Goal: Task Accomplishment & Management: Use online tool/utility

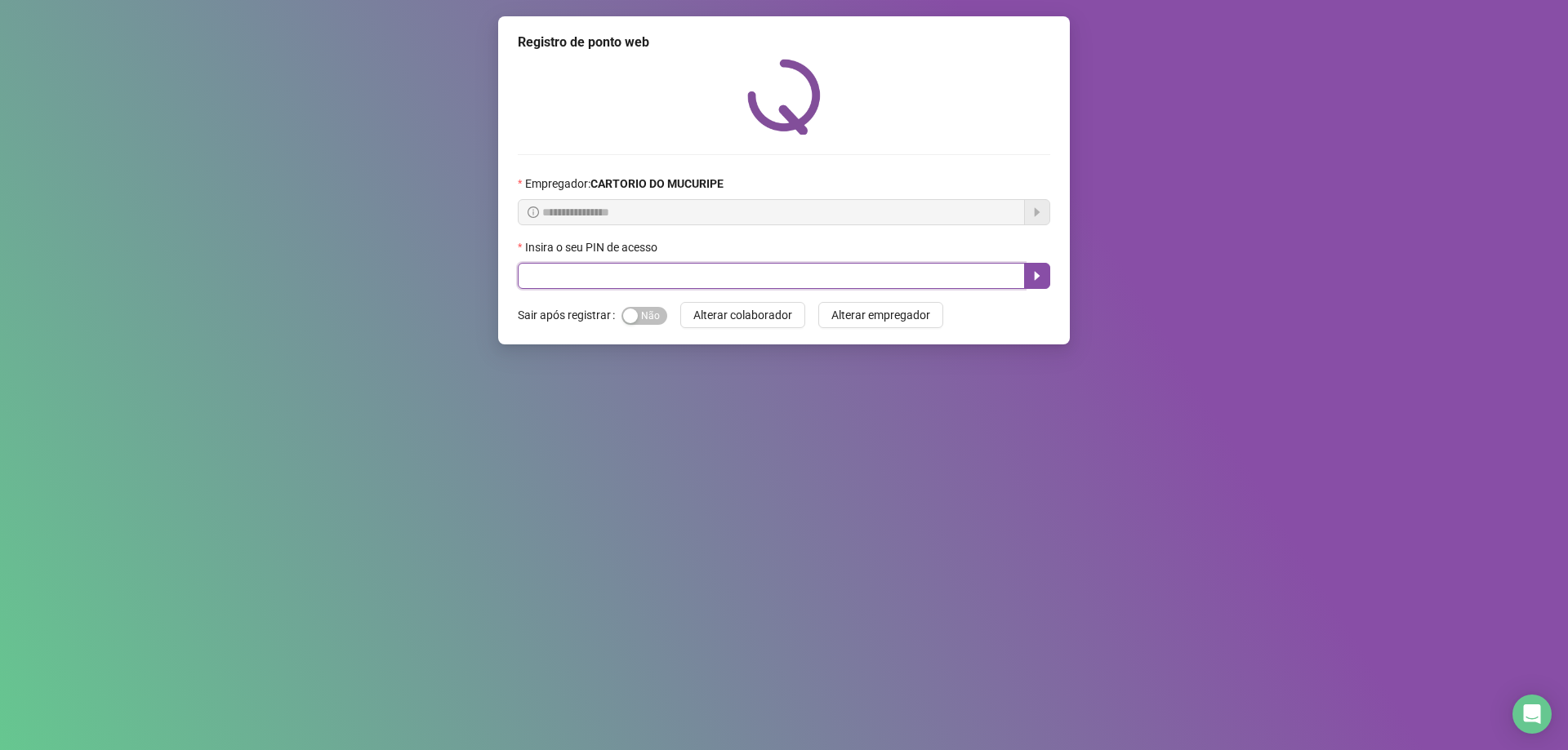
click at [656, 278] on input "text" at bounding box center [771, 275] width 507 height 26
type input "*****"
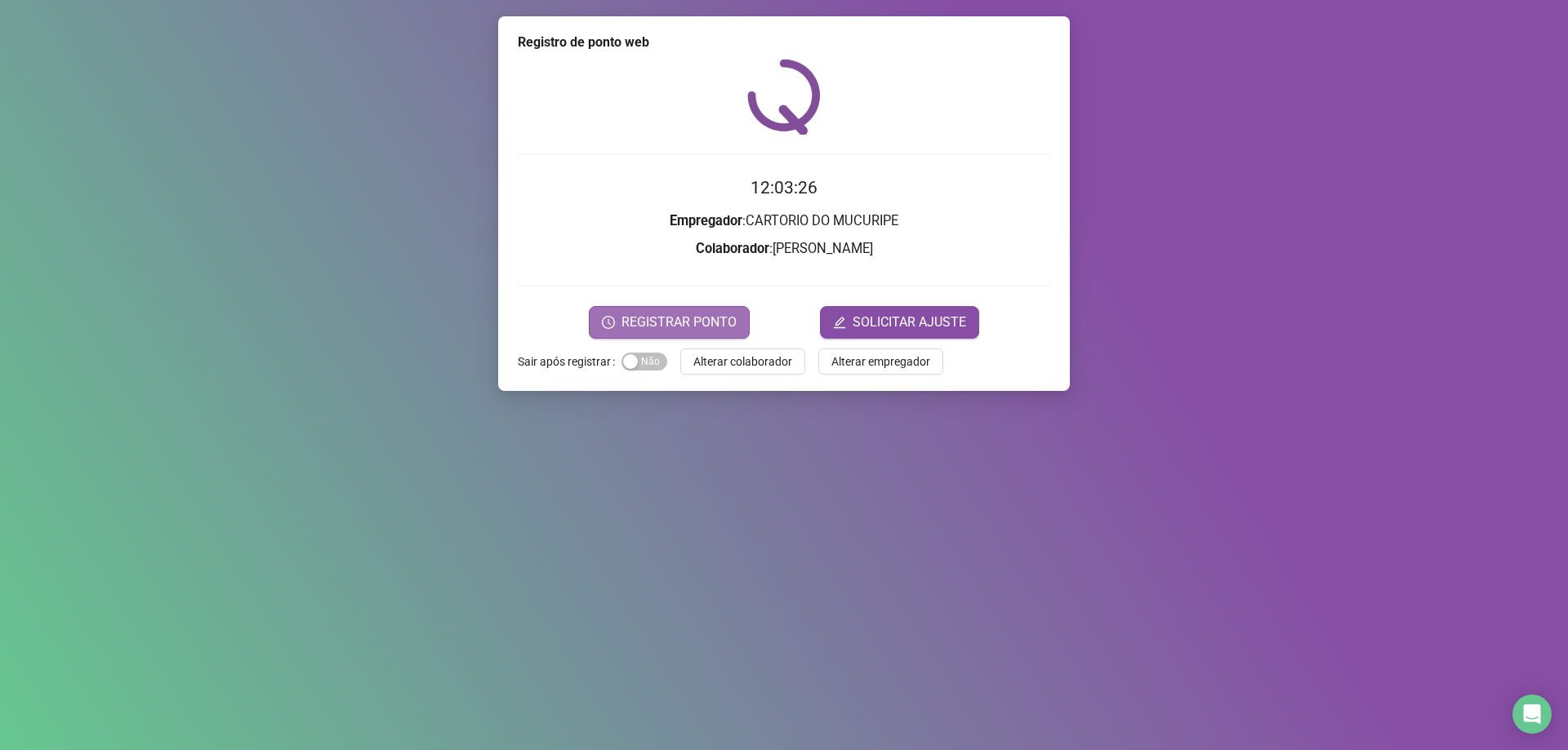
click at [675, 329] on span "REGISTRAR PONTO" at bounding box center [678, 322] width 116 height 20
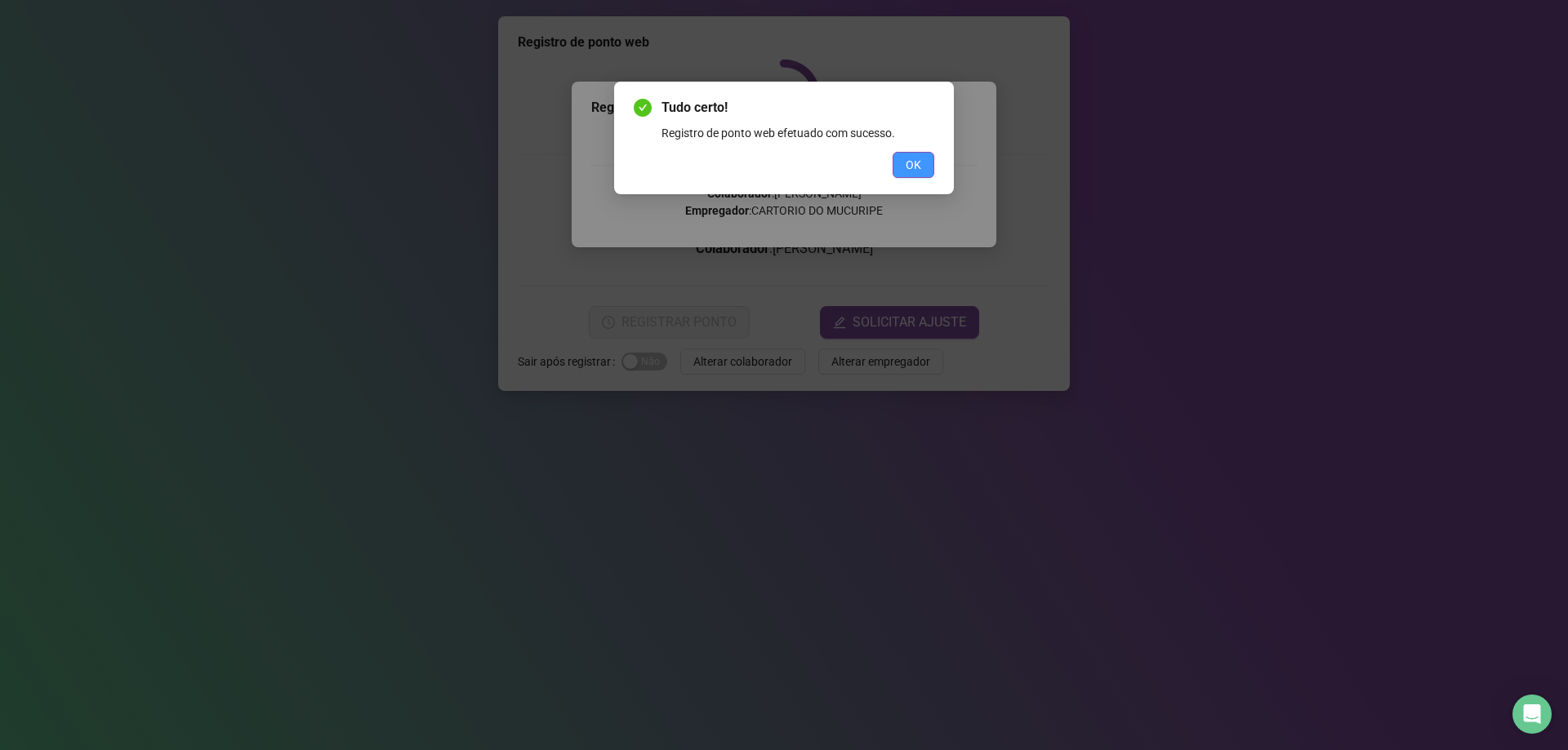
click at [915, 164] on span "OK" at bounding box center [913, 164] width 15 height 18
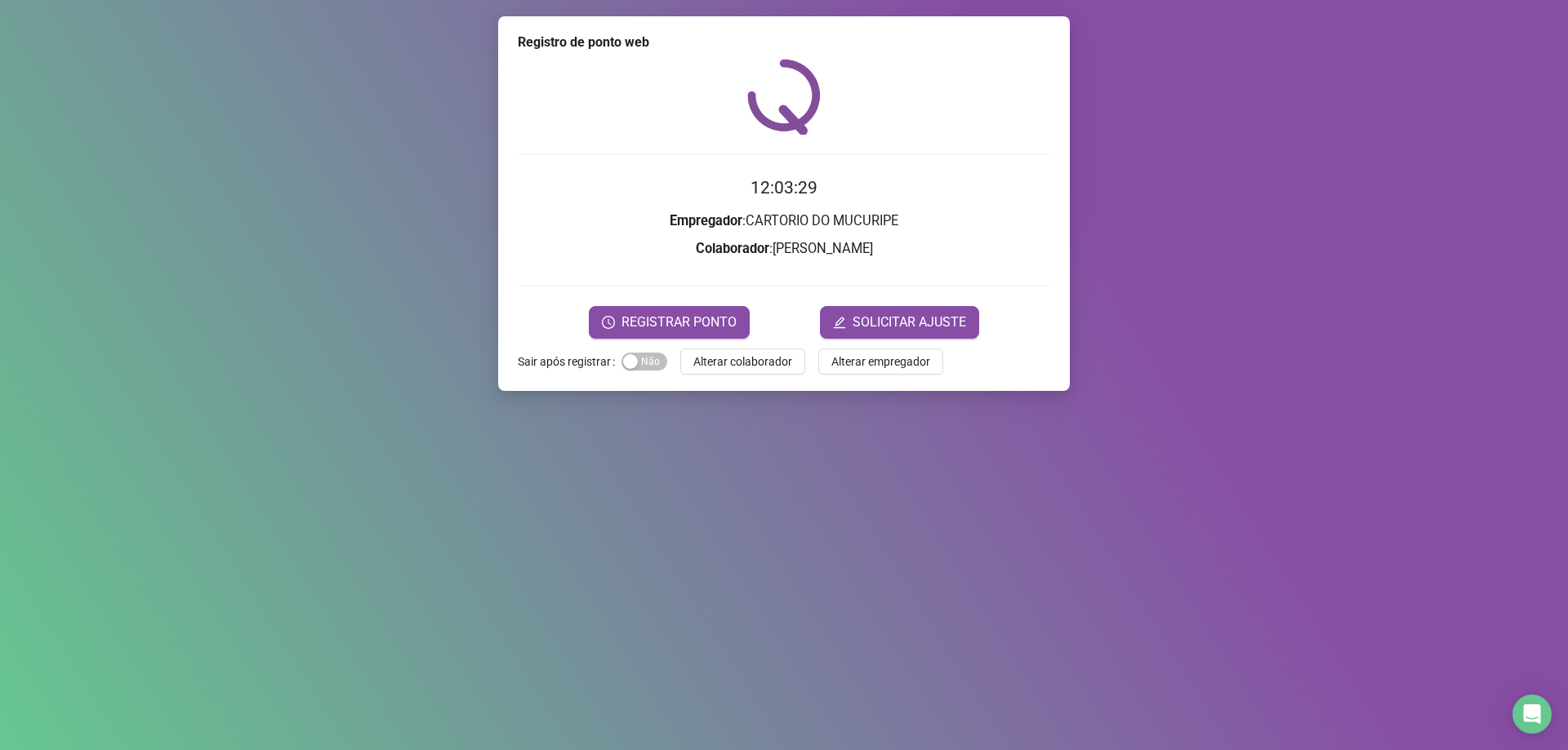
drag, startPoint x: 757, startPoint y: 483, endPoint x: 687, endPoint y: 550, distance: 96.9
click at [743, 502] on div "Registro de ponto web 12:03:29 Empregador : CARTORIO DO MUCURIPE Colaborador : …" at bounding box center [784, 375] width 1568 height 750
click at [707, 357] on span "Alterar colaborador" at bounding box center [742, 361] width 98 height 18
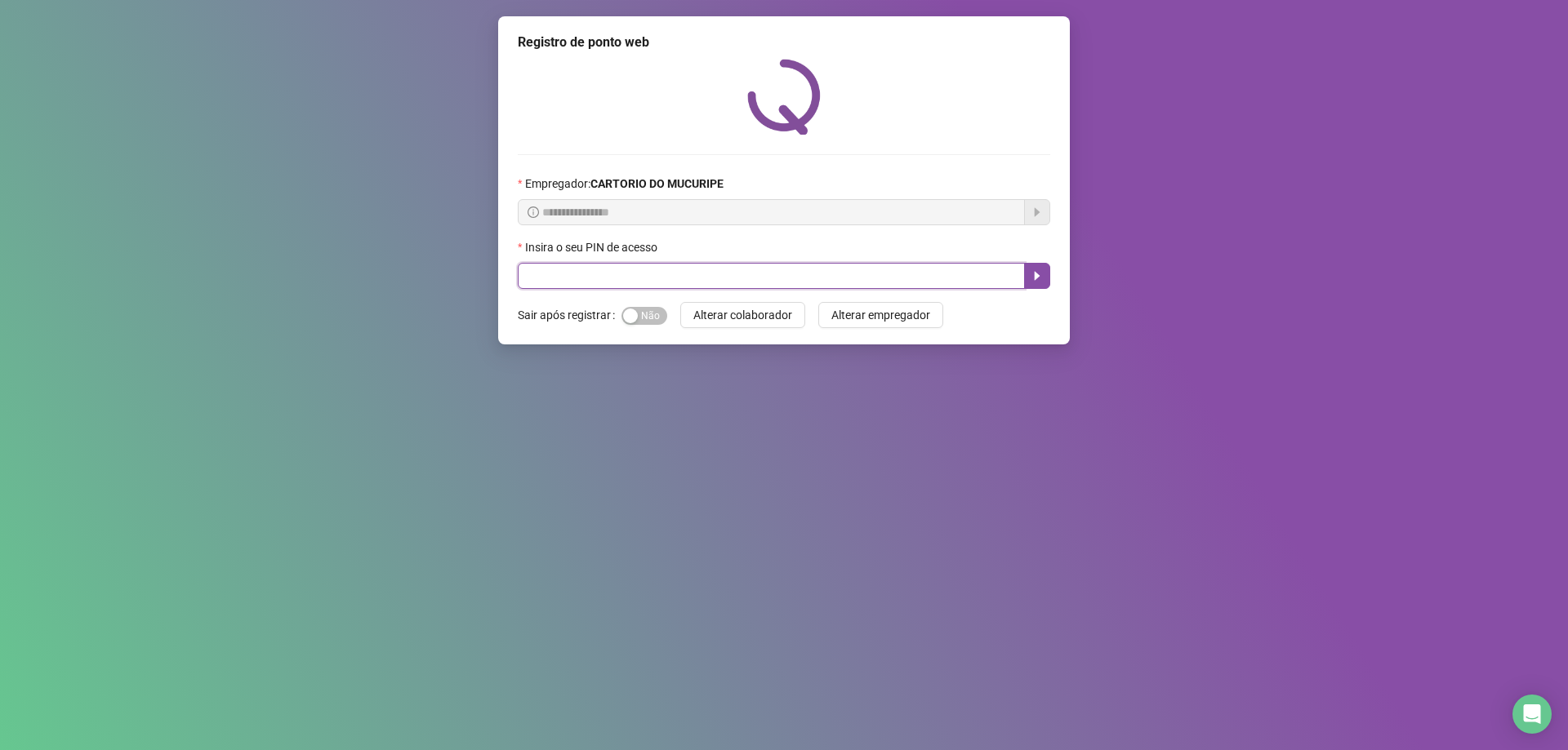
click at [776, 286] on input "text" at bounding box center [771, 275] width 507 height 26
click at [764, 273] on input "text" at bounding box center [771, 275] width 507 height 26
type input "*"
type input "*****"
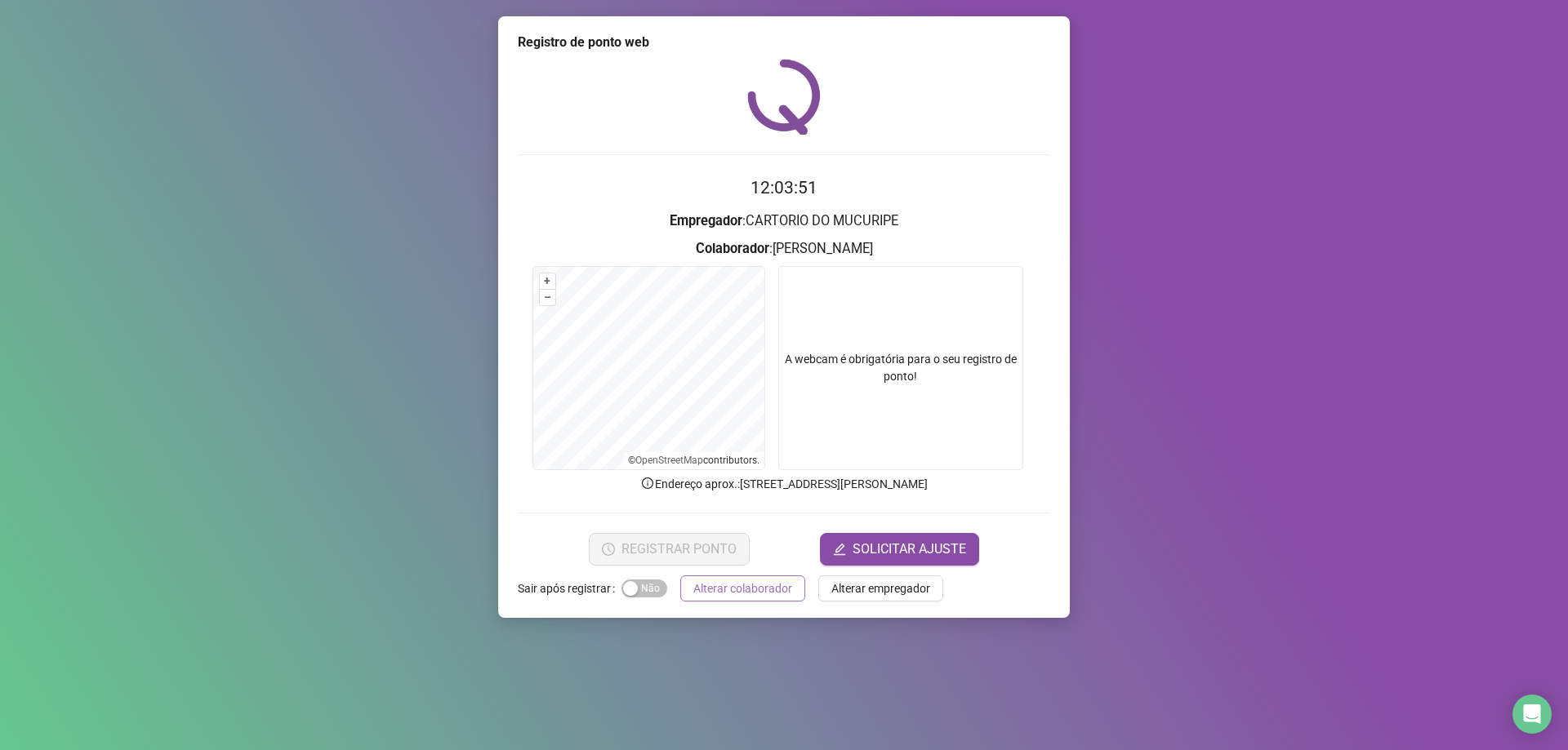
click at [742, 594] on span "Alterar colaborador" at bounding box center [742, 589] width 98 height 18
